Goal: Task Accomplishment & Management: Complete application form

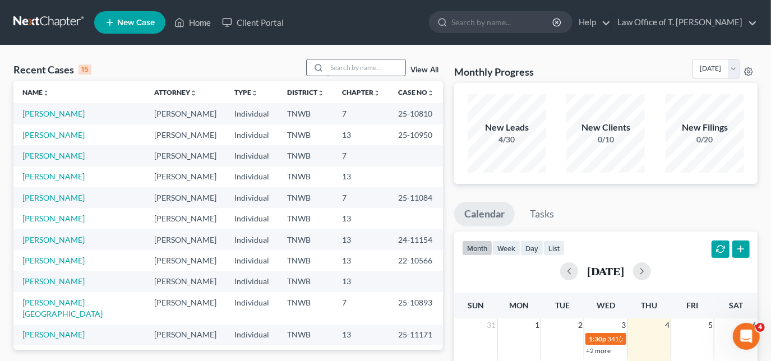
click at [372, 67] on input "search" at bounding box center [366, 67] width 79 height 16
type input "[PERSON_NAME]"
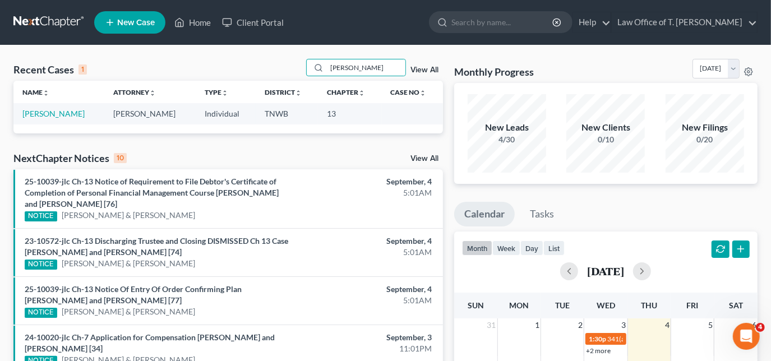
click at [59, 118] on td "[PERSON_NAME]" at bounding box center [58, 113] width 91 height 21
click at [59, 117] on link "[PERSON_NAME]" at bounding box center [53, 114] width 62 height 10
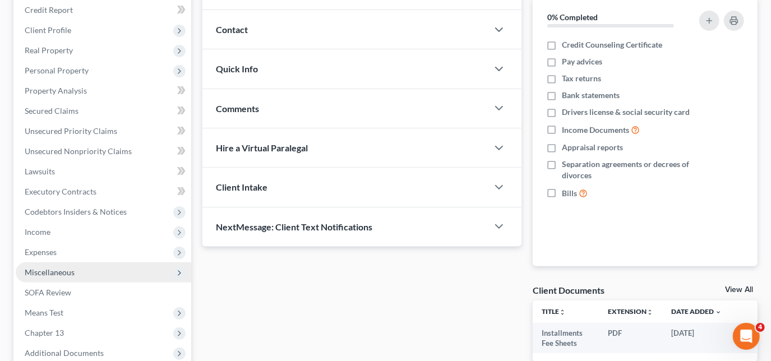
scroll to position [153, 0]
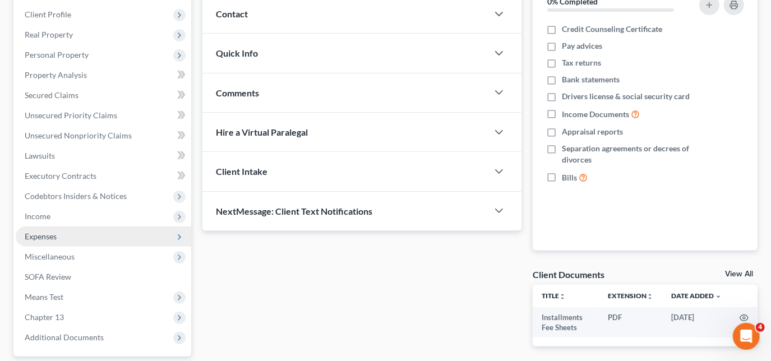
click at [57, 236] on span "Expenses" at bounding box center [41, 237] width 32 height 10
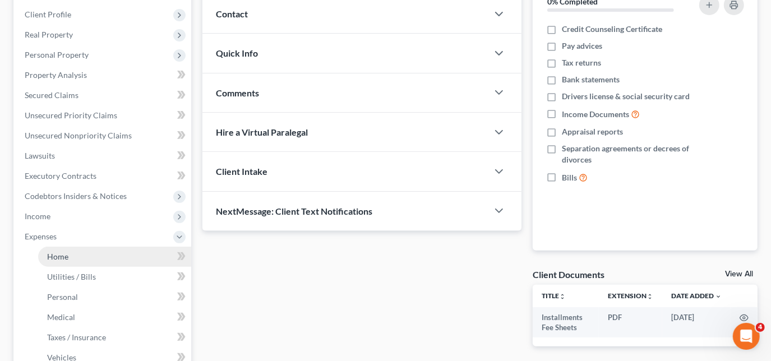
click at [59, 255] on span "Home" at bounding box center [57, 257] width 21 height 10
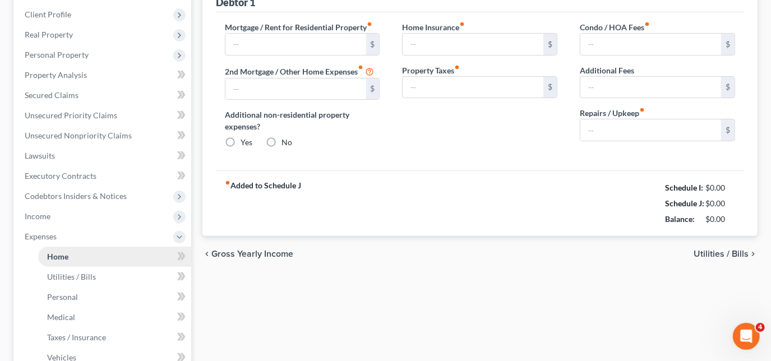
scroll to position [46, 0]
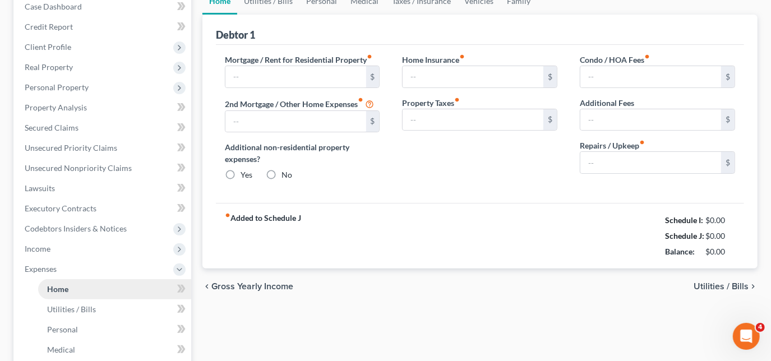
type input "0.00"
radio input "true"
type input "0.00"
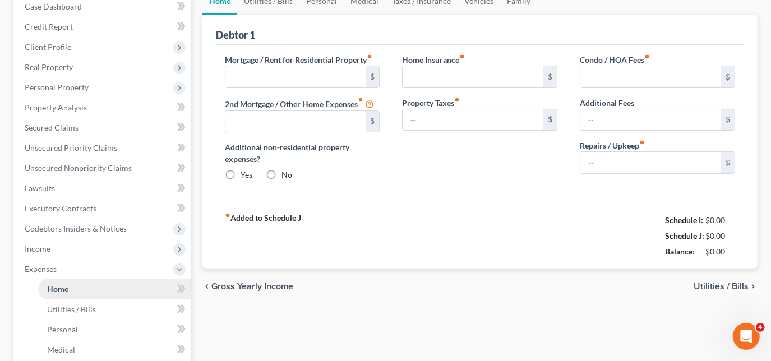
type input "0.00"
type input "100.00"
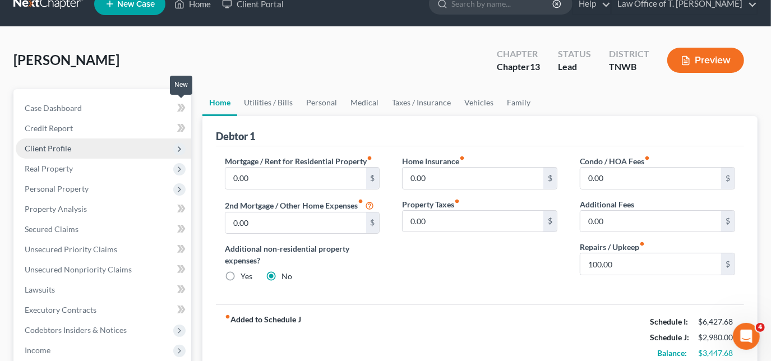
scroll to position [50, 0]
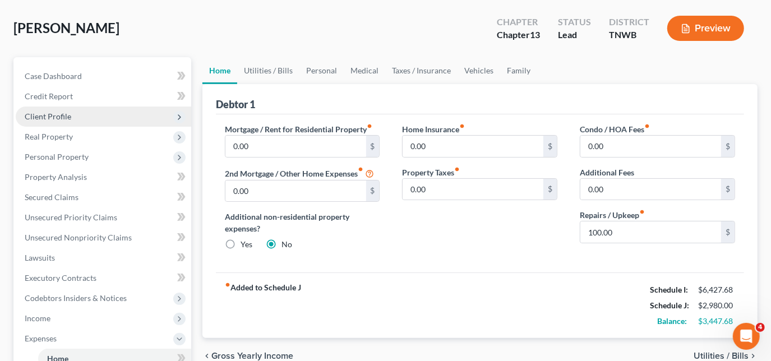
click at [55, 119] on span "Client Profile" at bounding box center [48, 117] width 47 height 10
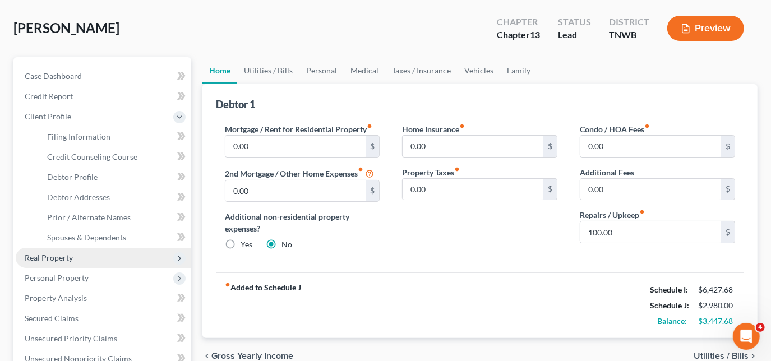
click at [61, 256] on span "Real Property" at bounding box center [49, 258] width 48 height 10
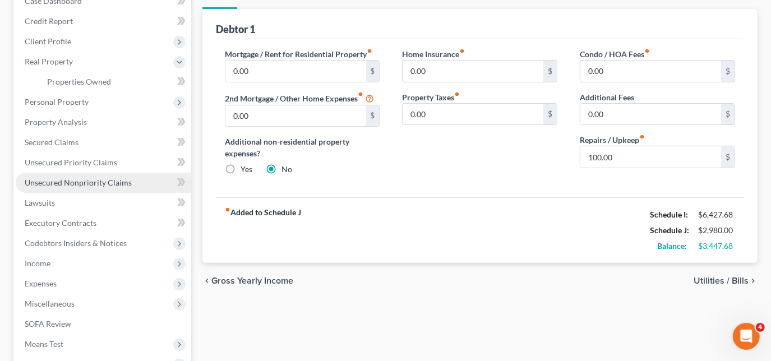
scroll to position [153, 0]
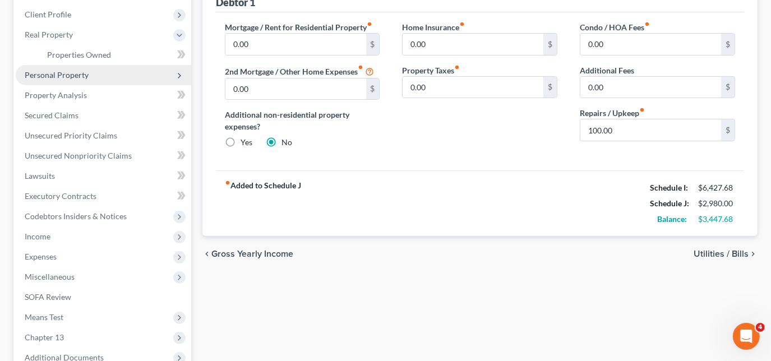
click at [67, 74] on span "Personal Property" at bounding box center [57, 75] width 64 height 10
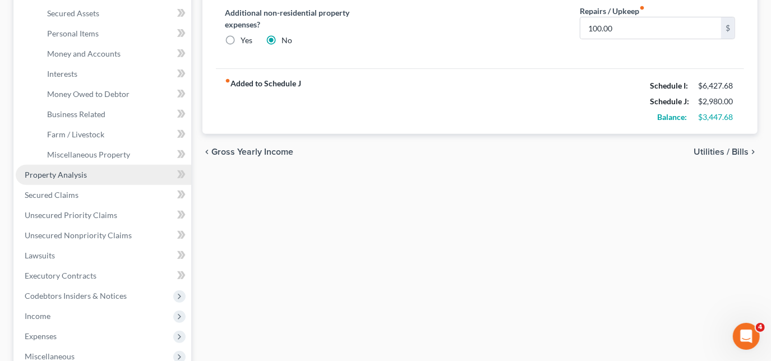
click at [58, 176] on span "Property Analysis" at bounding box center [56, 175] width 62 height 10
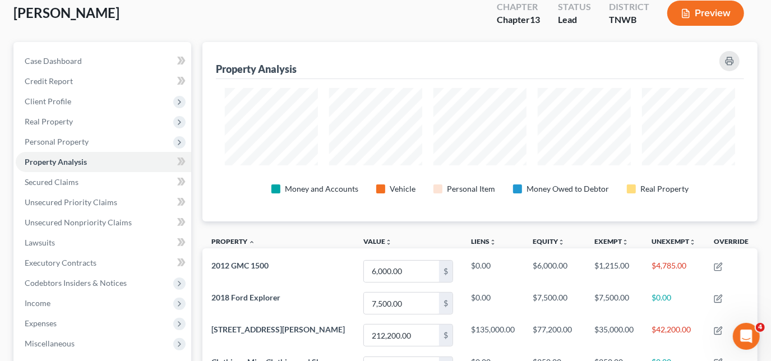
scroll to position [50, 0]
